Goal: Book appointment/travel/reservation

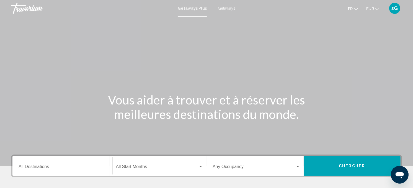
click at [225, 9] on span "Getaways" at bounding box center [226, 8] width 17 height 4
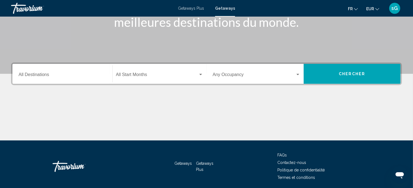
click at [86, 72] on div "Destination All Destinations" at bounding box center [63, 73] width 88 height 17
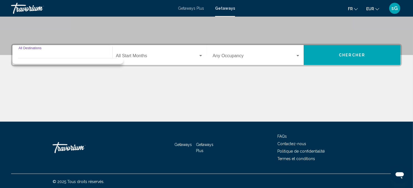
scroll to position [112, 0]
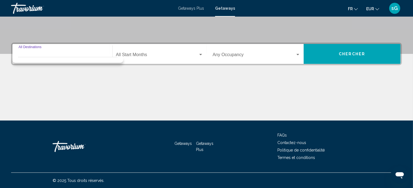
click at [69, 55] on input "Destination All Destinations" at bounding box center [63, 55] width 88 height 5
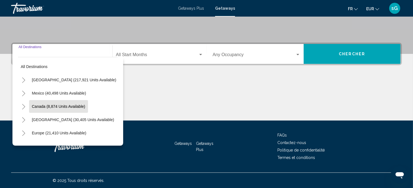
scroll to position [31, 0]
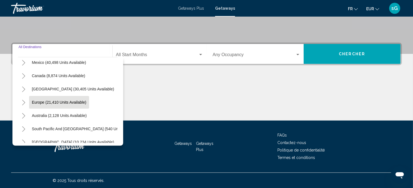
click at [65, 100] on span "Europe (21,410 units available)" at bounding box center [59, 102] width 54 height 4
type input "**********"
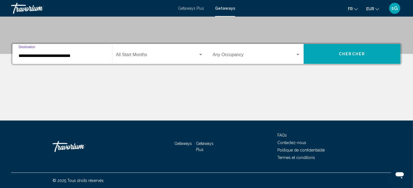
click at [132, 54] on span "Search widget" at bounding box center [157, 55] width 82 height 5
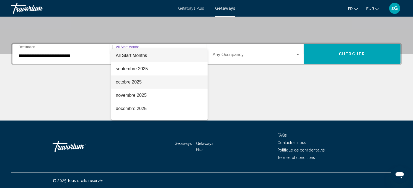
click at [154, 85] on span "octobre 2025" at bounding box center [159, 82] width 87 height 13
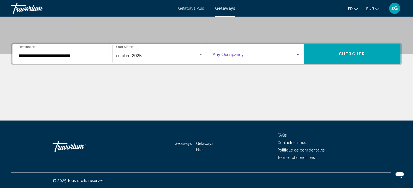
click at [219, 54] on span "Search widget" at bounding box center [253, 55] width 83 height 5
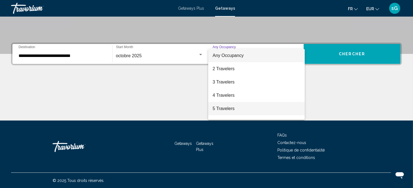
click at [219, 112] on span "5 Travelers" at bounding box center [256, 108] width 88 height 13
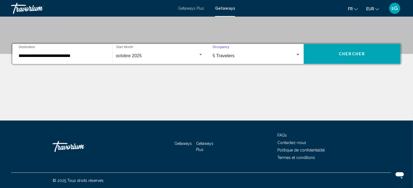
click at [326, 60] on button "Chercher" at bounding box center [351, 54] width 97 height 20
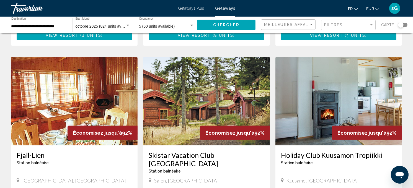
scroll to position [645, 0]
